Goal: Transaction & Acquisition: Purchase product/service

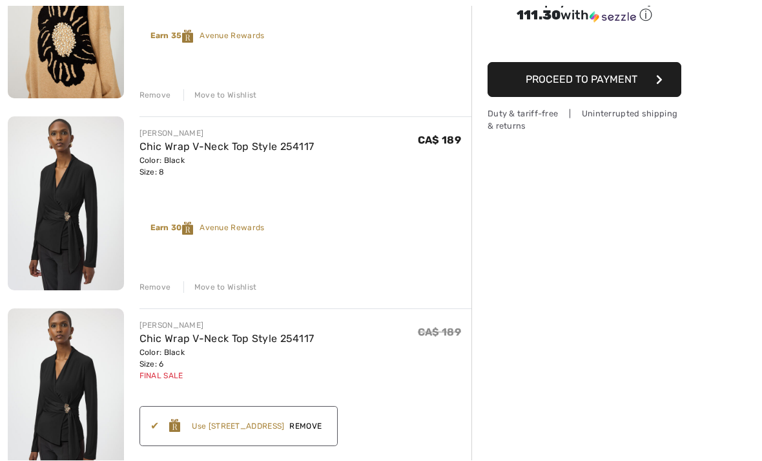
scroll to position [245, 0]
click at [151, 288] on div "Remove" at bounding box center [156, 287] width 32 height 12
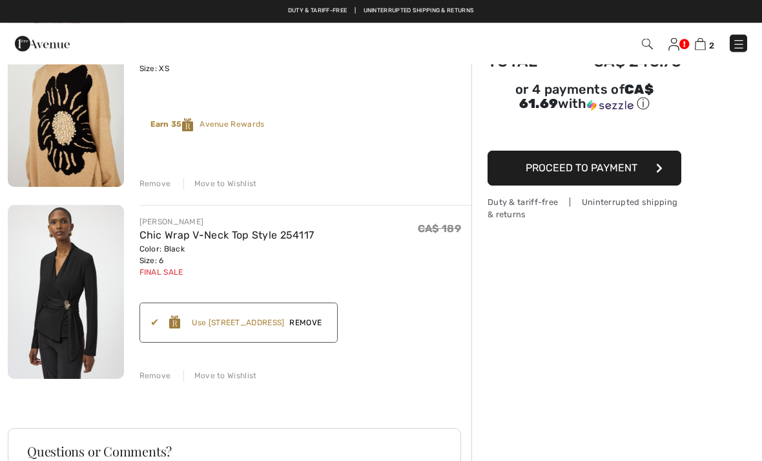
scroll to position [156, 0]
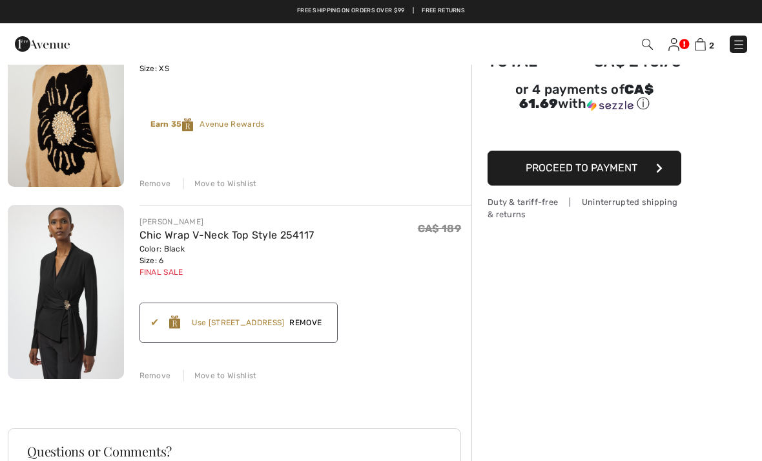
click at [582, 178] on button "Proceed to Payment" at bounding box center [585, 168] width 194 height 35
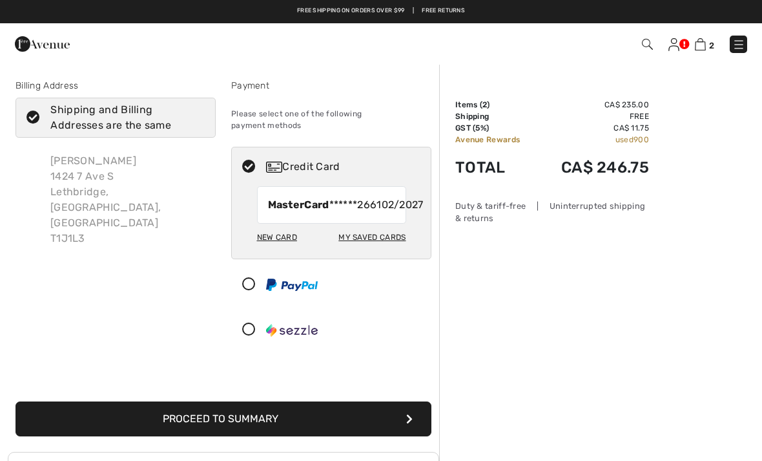
click at [254, 434] on button "Proceed to Summary" at bounding box center [224, 418] width 416 height 35
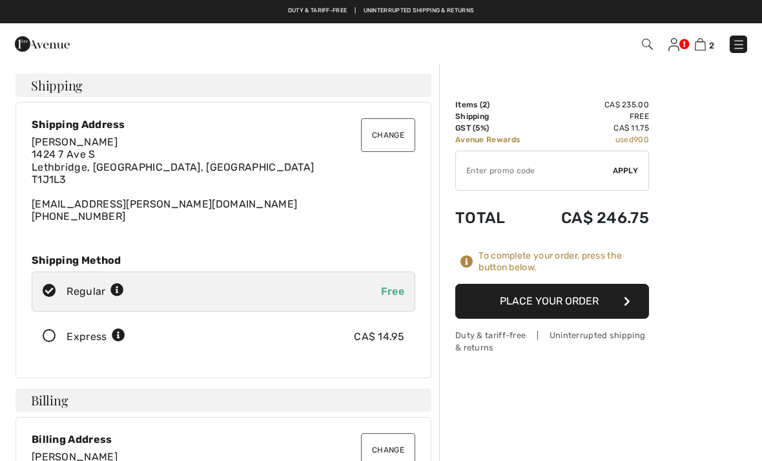
scroll to position [4, 0]
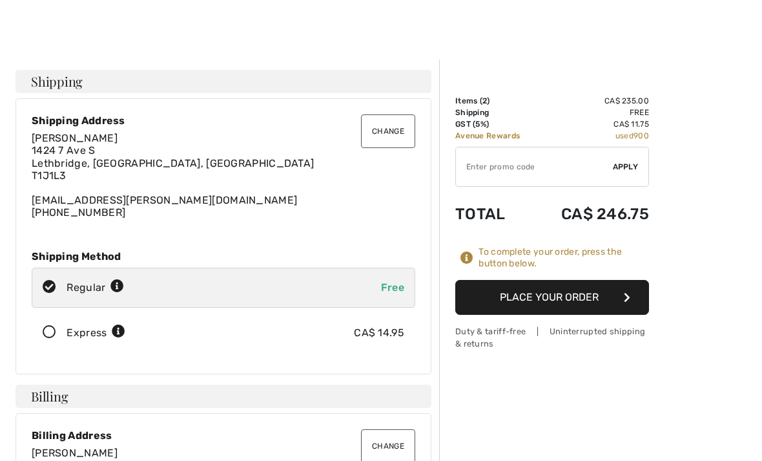
click at [618, 302] on button "Place Your Order" at bounding box center [552, 297] width 194 height 35
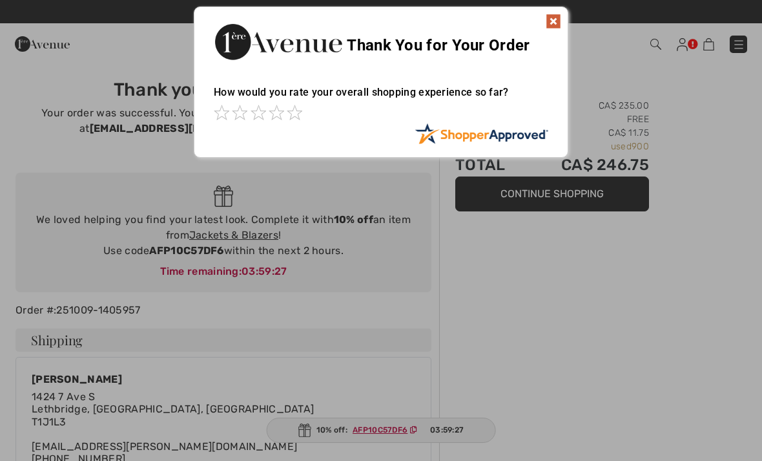
click at [714, 317] on div at bounding box center [381, 230] width 762 height 461
